Goal: Information Seeking & Learning: Learn about a topic

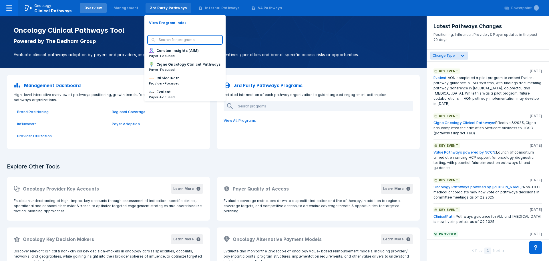
click at [154, 12] on div "3rd Party Pathways" at bounding box center [169, 8] width 46 height 10
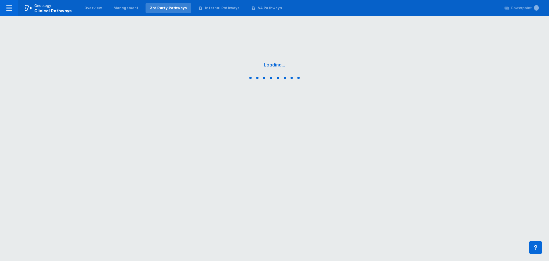
click at [154, 12] on div "3rd Party Pathways" at bounding box center [169, 8] width 46 height 10
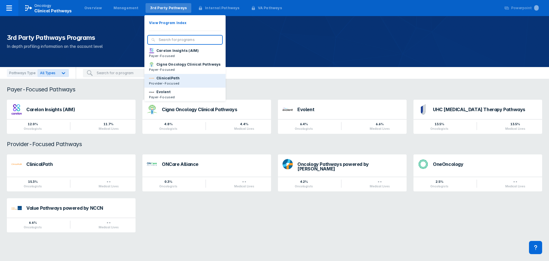
click at [156, 81] on p "ClinicalPath" at bounding box center [167, 78] width 23 height 5
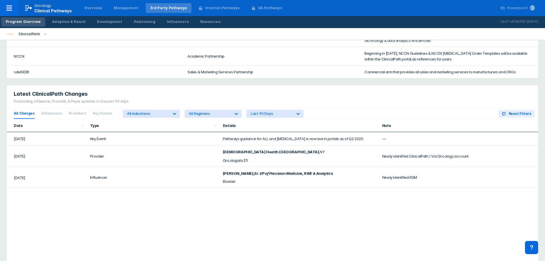
scroll to position [286, 0]
click at [144, 22] on div "Positioning" at bounding box center [144, 21] width 21 height 5
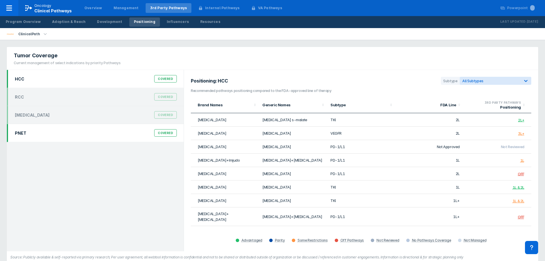
click at [56, 132] on div "PNET Covered" at bounding box center [95, 132] width 169 height 11
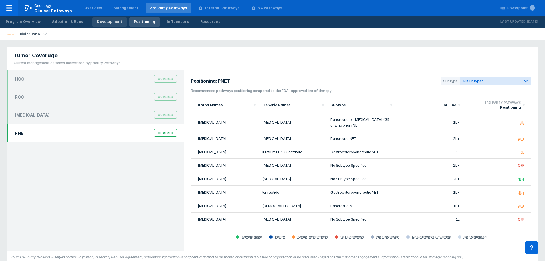
click at [108, 20] on div "Development" at bounding box center [109, 21] width 25 height 5
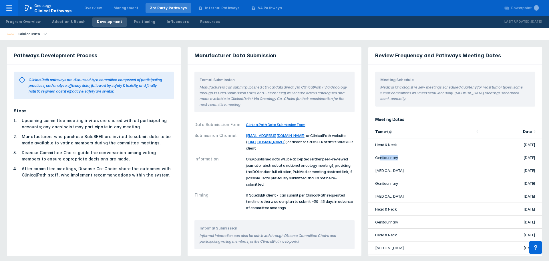
drag, startPoint x: 380, startPoint y: 157, endPoint x: 476, endPoint y: 157, distance: 95.8
click at [477, 156] on td "Genitourinary" at bounding box center [424, 157] width 113 height 13
click at [423, 177] on td "[MEDICAL_DATA]" at bounding box center [424, 170] width 113 height 13
drag, startPoint x: 509, startPoint y: 172, endPoint x: 537, endPoint y: 170, distance: 27.8
click at [537, 170] on td "[DATE]" at bounding box center [511, 170] width 61 height 13
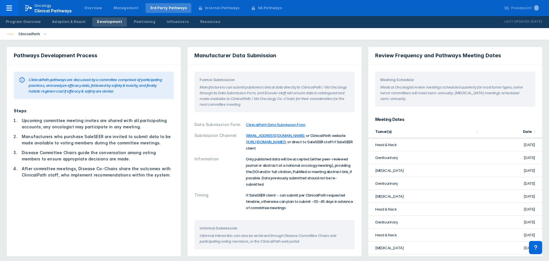
scroll to position [29, 0]
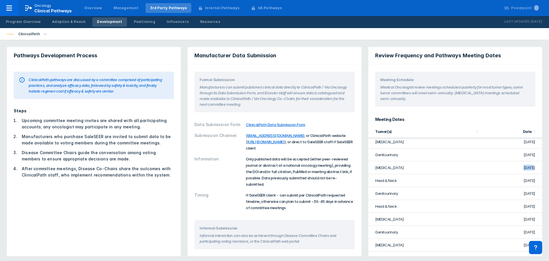
drag, startPoint x: 506, startPoint y: 171, endPoint x: 525, endPoint y: 170, distance: 19.2
click at [525, 170] on td "[DATE]" at bounding box center [511, 167] width 61 height 13
click at [468, 191] on td "Genitourinary" at bounding box center [424, 193] width 113 height 13
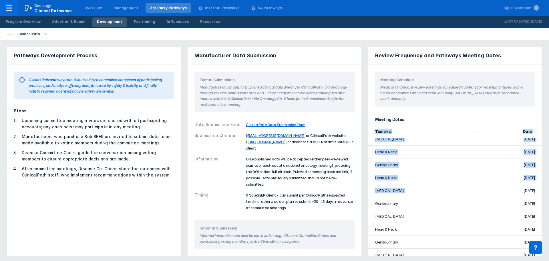
drag, startPoint x: 505, startPoint y: 191, endPoint x: 494, endPoint y: 189, distance: 11.7
click at [540, 190] on div "Tumor(s) Date Head & Neck [DATE] Genitourinary [DATE] [MEDICAL_DATA] [DATE] Gen…" at bounding box center [455, 190] width 174 height 131
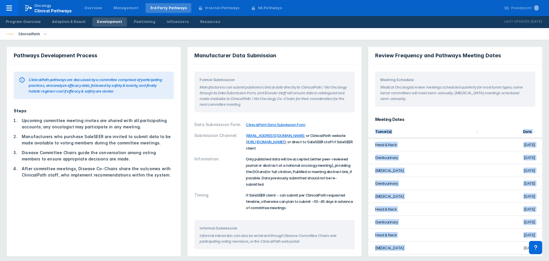
scroll to position [29, 0]
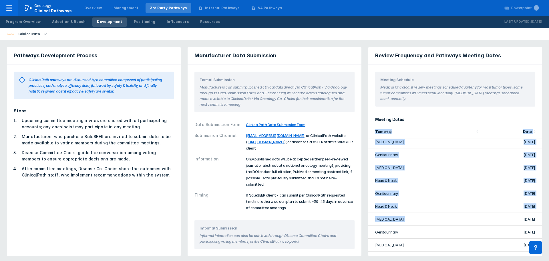
drag, startPoint x: 512, startPoint y: 196, endPoint x: 517, endPoint y: 186, distance: 11.4
click at [531, 191] on td "[DATE]" at bounding box center [511, 193] width 61 height 13
drag, startPoint x: 503, startPoint y: 167, endPoint x: 547, endPoint y: 168, distance: 44.7
click at [547, 168] on div "Pathways Development Process ClinicalPath pathways are discussed by a committee…" at bounding box center [274, 151] width 549 height 223
click at [453, 196] on td "Genitourinary" at bounding box center [424, 193] width 113 height 13
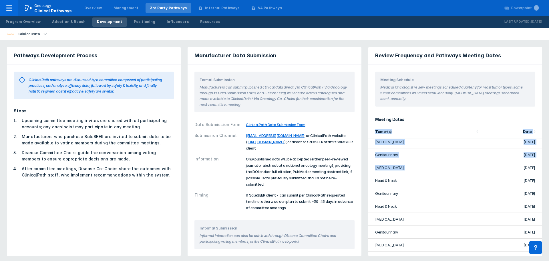
scroll to position [0, 0]
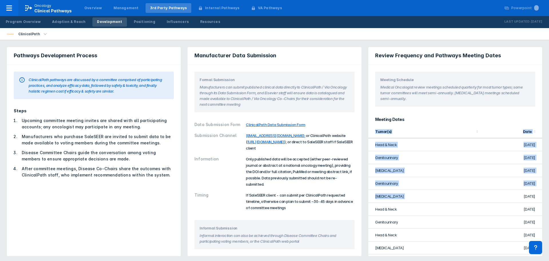
drag, startPoint x: 508, startPoint y: 174, endPoint x: 531, endPoint y: 169, distance: 23.3
click at [531, 169] on td "[DATE]" at bounding box center [511, 170] width 61 height 13
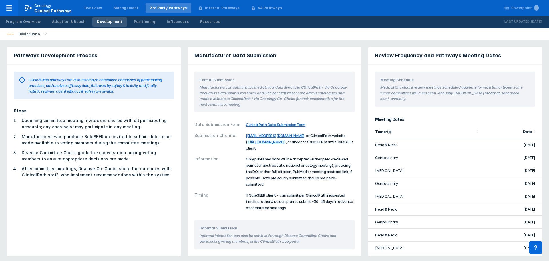
click at [475, 173] on td "[MEDICAL_DATA]" at bounding box center [424, 170] width 113 height 13
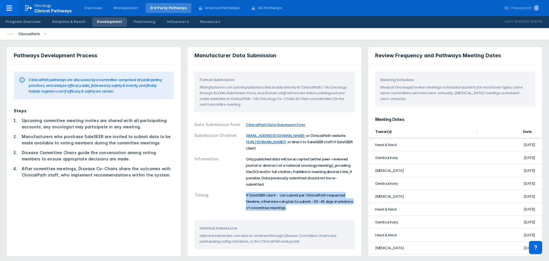
drag, startPoint x: 289, startPoint y: 204, endPoint x: 234, endPoint y: 193, distance: 56.6
click at [234, 193] on div "Timing If SaleSEER client - can submit per ClinicalPath requested timeline, oth…" at bounding box center [275, 200] width 160 height 23
copy div "If SaleSEER client - can submit per ClinicalPath requested timeline, otherwise …"
